Goal: Find specific page/section: Find specific page/section

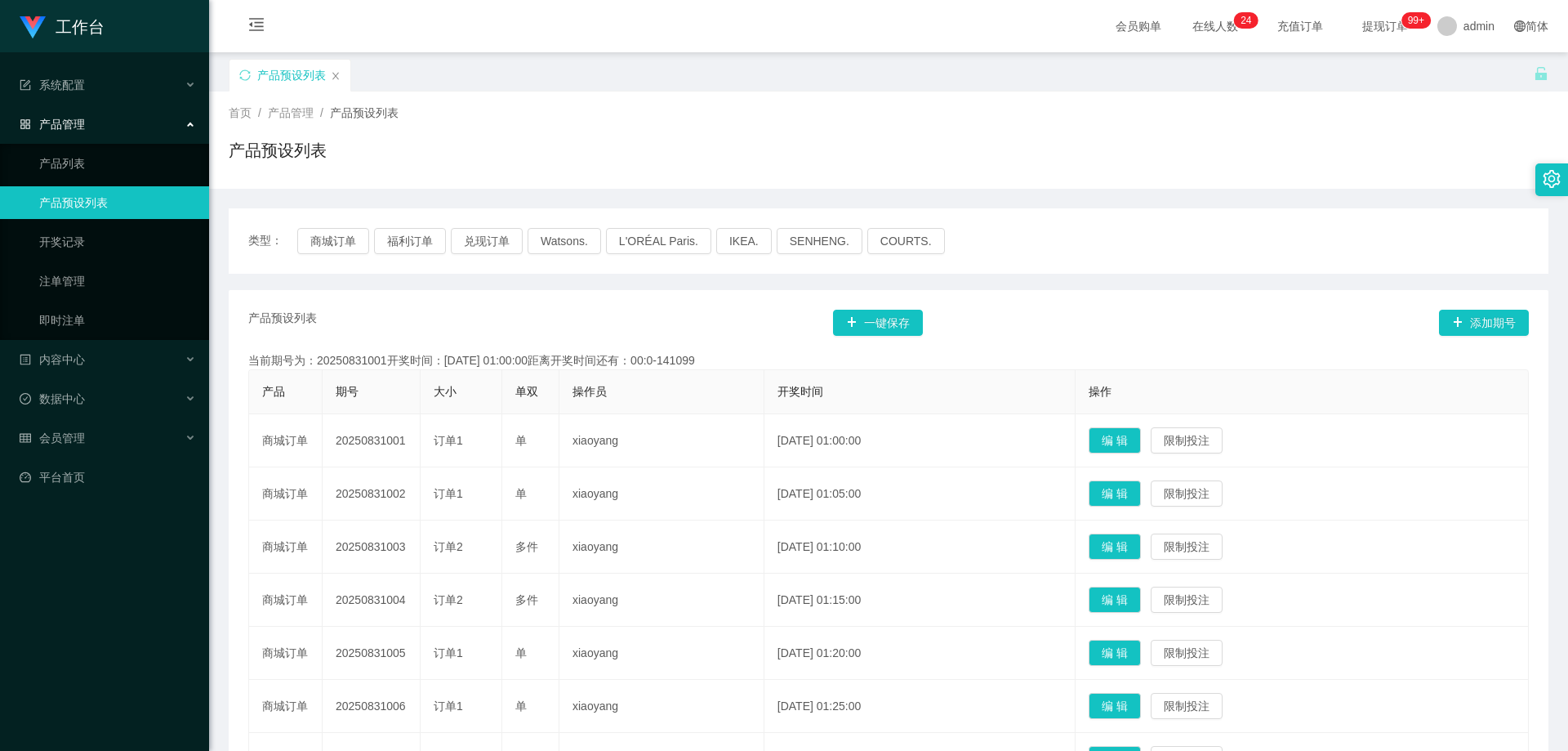
click at [1085, 291] on div "产品预设列表 一键保存 添加期号 当前期号为：20250831001开奖时间：[DATE] 01:00:00距离开奖时间还有：00:0-141099 产品 期…" at bounding box center [889, 653] width 1320 height 727
